Goal: Information Seeking & Learning: Get advice/opinions

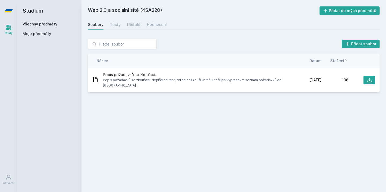
click at [5, 14] on icon at bounding box center [8, 10] width 9 height 21
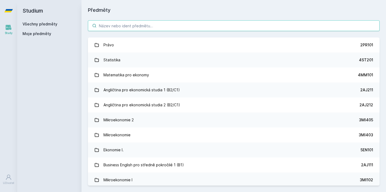
click at [160, 24] on input "search" at bounding box center [234, 25] width 292 height 11
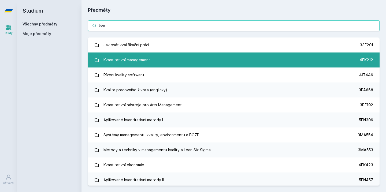
type input "kva"
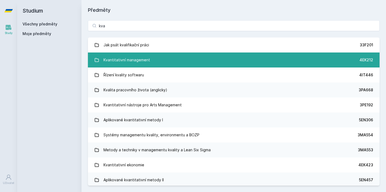
click at [174, 59] on link "Kvantitativní management 4EK212" at bounding box center [234, 60] width 292 height 15
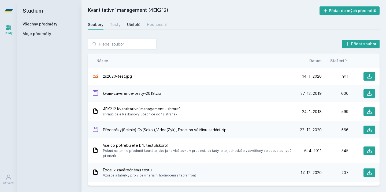
click at [137, 27] on div "Učitelé" at bounding box center [133, 24] width 13 height 5
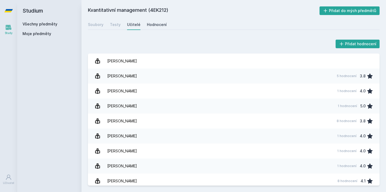
click at [156, 26] on div "Hodnocení" at bounding box center [157, 24] width 20 height 5
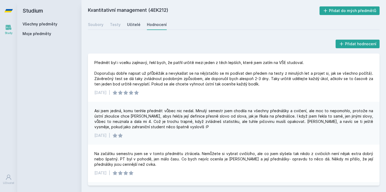
click at [137, 23] on div "Učitelé" at bounding box center [133, 24] width 13 height 5
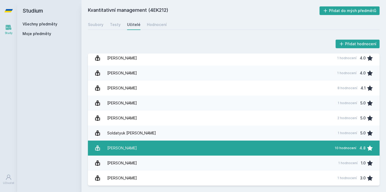
scroll to position [93, 0]
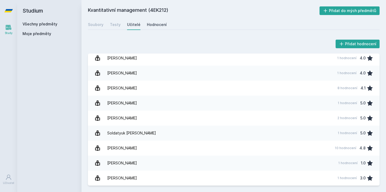
click at [153, 23] on div "Hodnocení" at bounding box center [157, 24] width 20 height 5
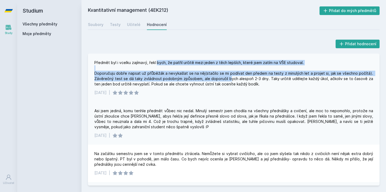
drag, startPoint x: 157, startPoint y: 63, endPoint x: 228, endPoint y: 79, distance: 72.6
click at [228, 79] on div "Předmět byl i vcelku zajímavý, řekl bych, že patřil určitě mezi jeden z těch le…" at bounding box center [233, 73] width 279 height 27
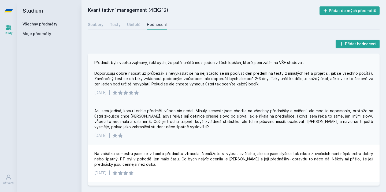
click at [250, 86] on div "Předmět byl i vcelku zajímavý, řekl bych, že patřil určitě mezi jeden z těch le…" at bounding box center [233, 73] width 279 height 27
drag, startPoint x: 250, startPoint y: 86, endPoint x: 153, endPoint y: 80, distance: 96.4
click at [153, 80] on div "Předmět byl i vcelku zajímavý, řekl bych, že patřil určitě mezi jeden z těch le…" at bounding box center [233, 73] width 279 height 27
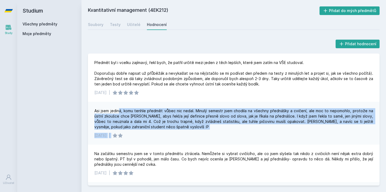
drag, startPoint x: 118, startPoint y: 112, endPoint x: 235, endPoint y: 135, distance: 119.1
click at [235, 135] on div "Asi jsem jediná, komu tenhle předmět vůbec nic nedal. Minulý semestr jsem chodi…" at bounding box center [234, 123] width 292 height 43
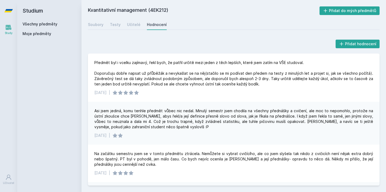
click at [235, 135] on div "[DATE] |" at bounding box center [233, 135] width 279 height 5
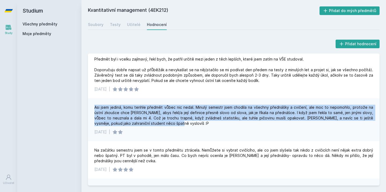
drag, startPoint x: 147, startPoint y: 99, endPoint x: 223, endPoint y: 134, distance: 83.7
click at [221, 132] on div "Asi jsem jediná, komu tenhle předmět vůbec nic nedal. Minulý semestr jsem chodi…" at bounding box center [234, 119] width 292 height 43
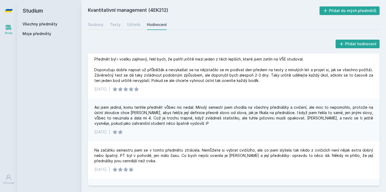
click at [223, 134] on div "[DATE] |" at bounding box center [233, 132] width 279 height 5
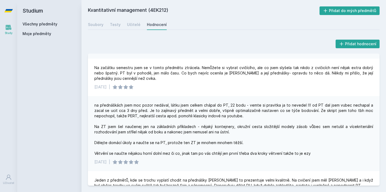
scroll to position [86, 0]
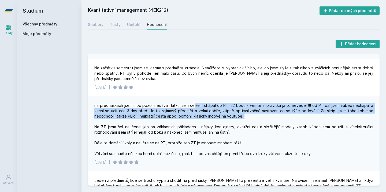
drag, startPoint x: 193, startPoint y: 106, endPoint x: 249, endPoint y: 120, distance: 58.2
click at [249, 120] on div "na přednáškách jsem moc pozor nedával, látku jsem celkem chápal do PT, 22 bodu …" at bounding box center [233, 130] width 279 height 54
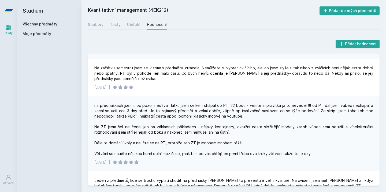
click at [256, 132] on div "na přednáškách jsem moc pozor nedával, látku jsem celkem chápal do PT, 22 bodu …" at bounding box center [233, 130] width 279 height 54
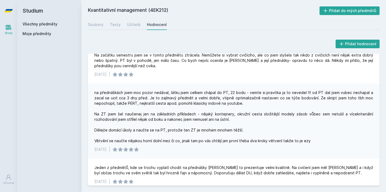
scroll to position [101, 0]
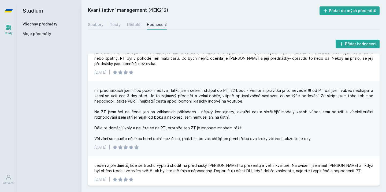
drag, startPoint x: 313, startPoint y: 137, endPoint x: 153, endPoint y: 111, distance: 162.5
click at [153, 111] on div "na přednáškách jsem moc pozor nedával, látku jsem celkem chápal do PT, 22 bodu …" at bounding box center [233, 115] width 279 height 54
